Goal: Transaction & Acquisition: Book appointment/travel/reservation

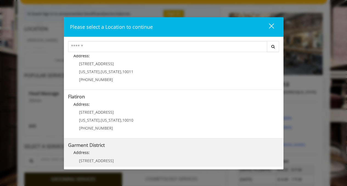
scroll to position [102, 0]
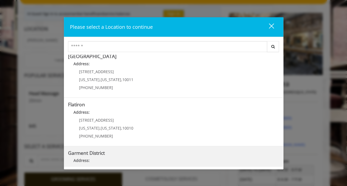
click at [111, 159] on District "Address:" at bounding box center [173, 162] width 211 height 9
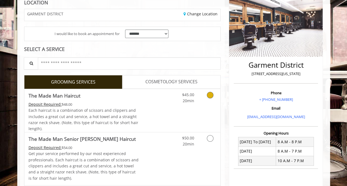
scroll to position [89, 0]
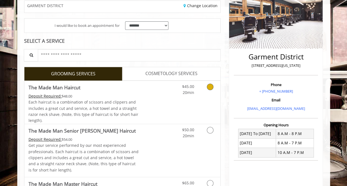
click at [194, 92] on span "20min" at bounding box center [189, 92] width 12 height 5
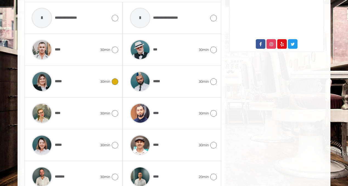
scroll to position [312, 0]
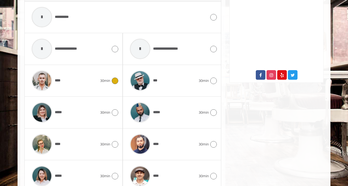
click at [82, 84] on div "****" at bounding box center [64, 81] width 71 height 26
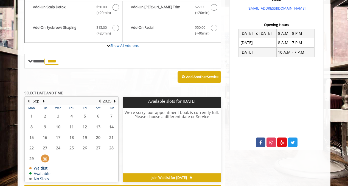
scroll to position [181, 0]
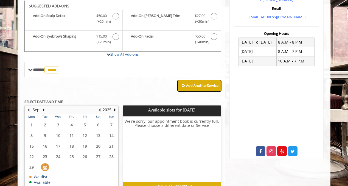
click at [186, 85] on b "Add Another Service" at bounding box center [202, 85] width 32 height 5
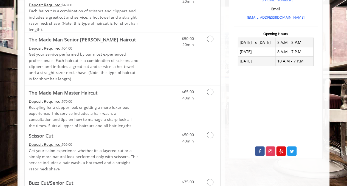
scroll to position [851, 0]
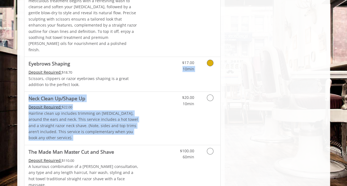
drag, startPoint x: 169, startPoint y: 67, endPoint x: 169, endPoint y: 28, distance: 39.0
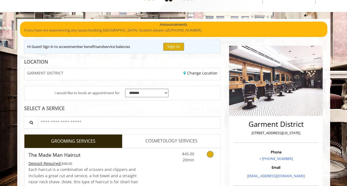
scroll to position [0, 0]
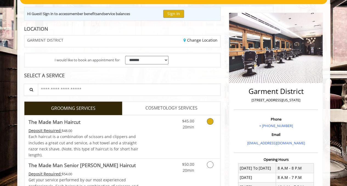
click at [159, 132] on link "Discounted Price" at bounding box center [155, 137] width 33 height 43
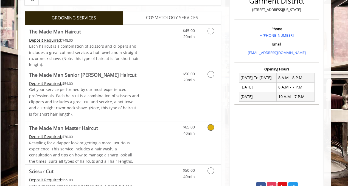
scroll to position [156, 0]
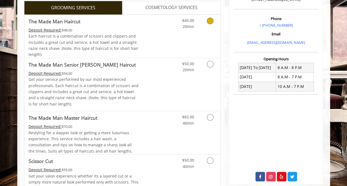
click at [192, 33] on div "$45.00 20min" at bounding box center [195, 36] width 49 height 43
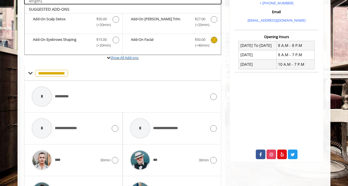
scroll to position [181, 0]
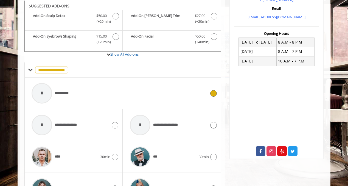
click at [69, 93] on span "**********" at bounding box center [64, 94] width 19 height 6
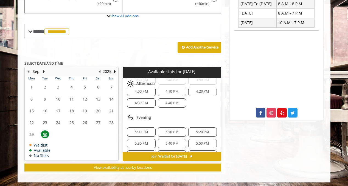
scroll to position [167, 0]
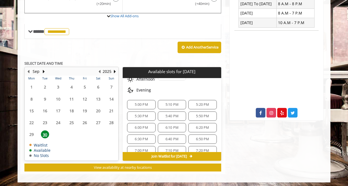
click at [152, 137] on span "6:30 PM" at bounding box center [141, 139] width 23 height 4
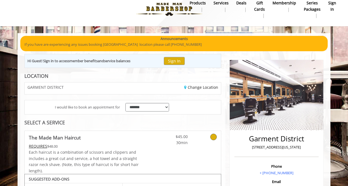
scroll to position [0, 0]
